Goal: Task Accomplishment & Management: Use online tool/utility

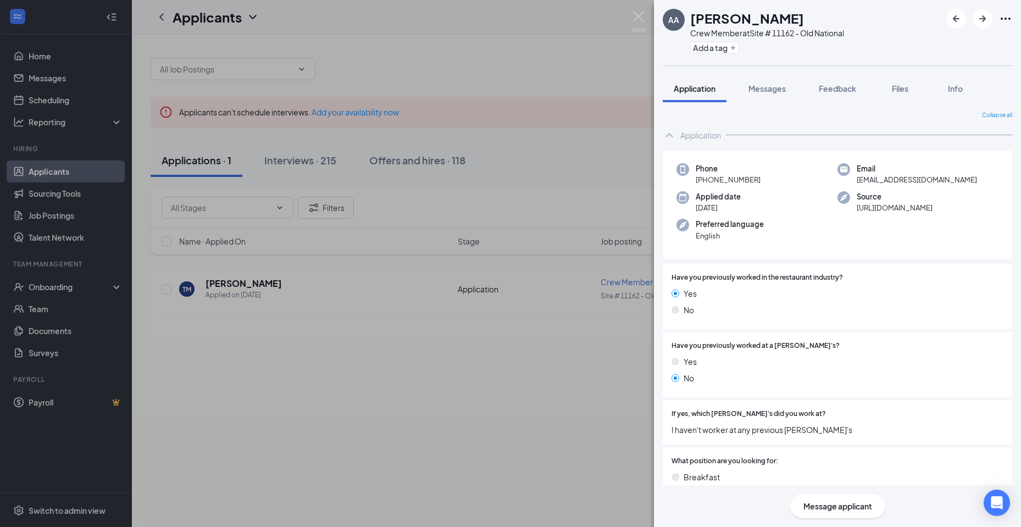
click at [47, 169] on div "AA [PERSON_NAME] Crew Member at Site # 11162 - Old National Add a tag Applicati…" at bounding box center [510, 263] width 1021 height 527
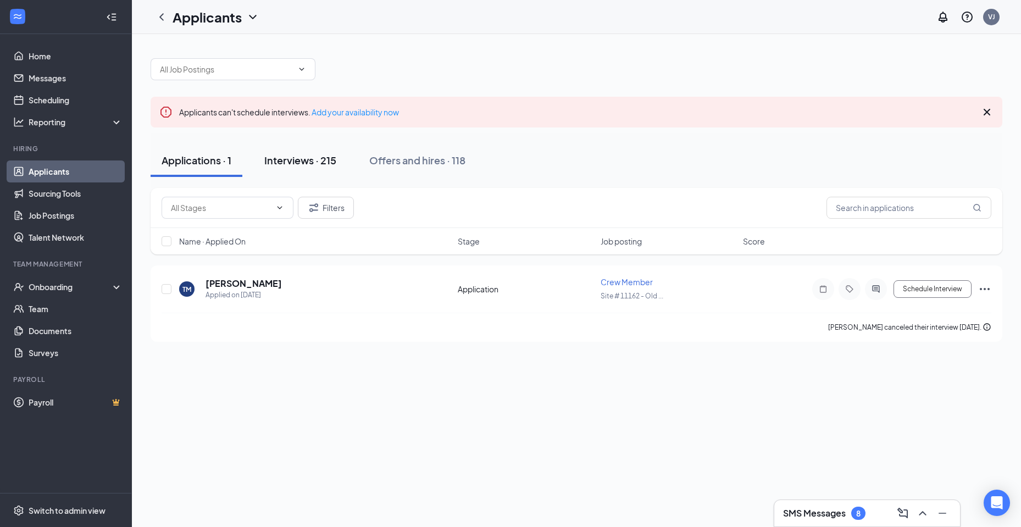
click at [313, 160] on div "Interviews · 215" at bounding box center [300, 160] width 72 height 14
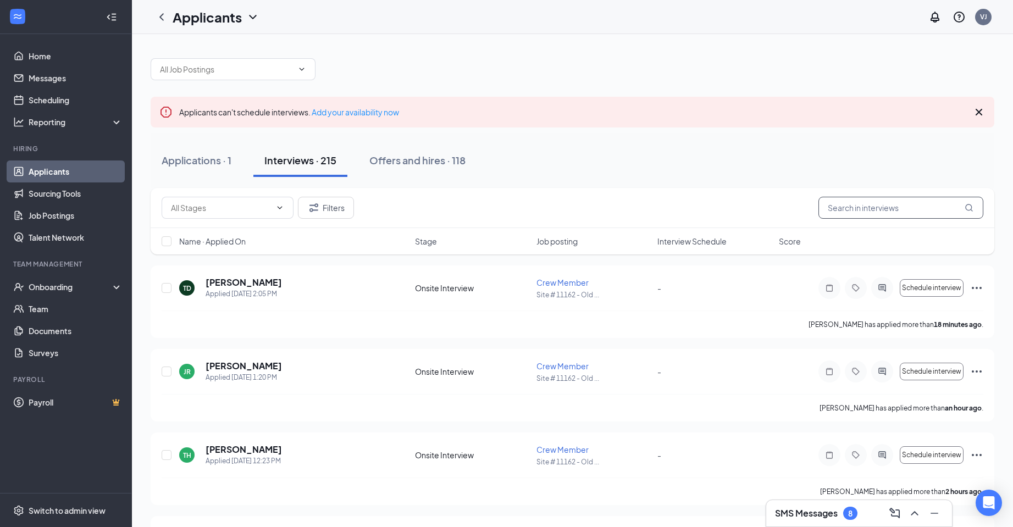
click at [888, 212] on input "text" at bounding box center [900, 208] width 165 height 22
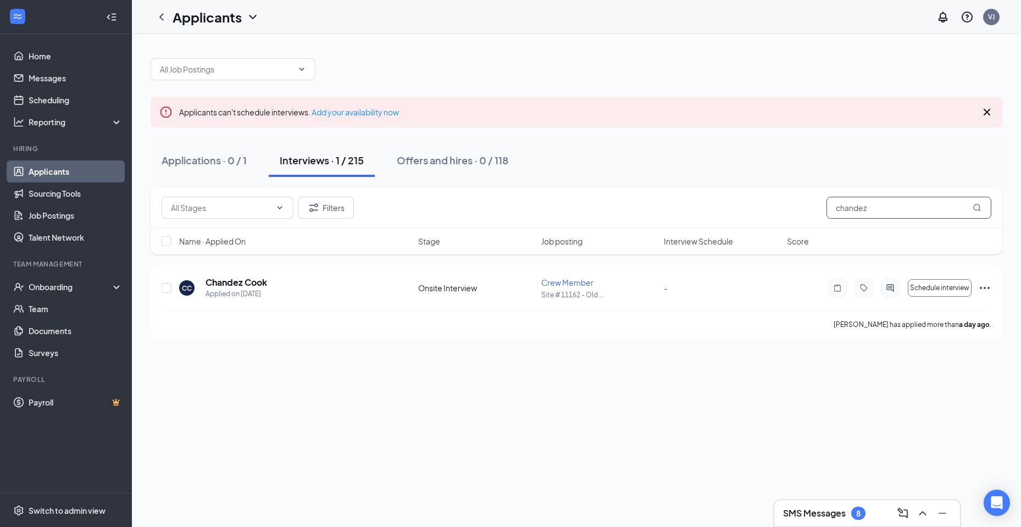
type input "chandez"
click at [979, 210] on icon "MagnifyingGlass" at bounding box center [976, 207] width 7 height 7
